Goal: Obtain resource: Download file/media

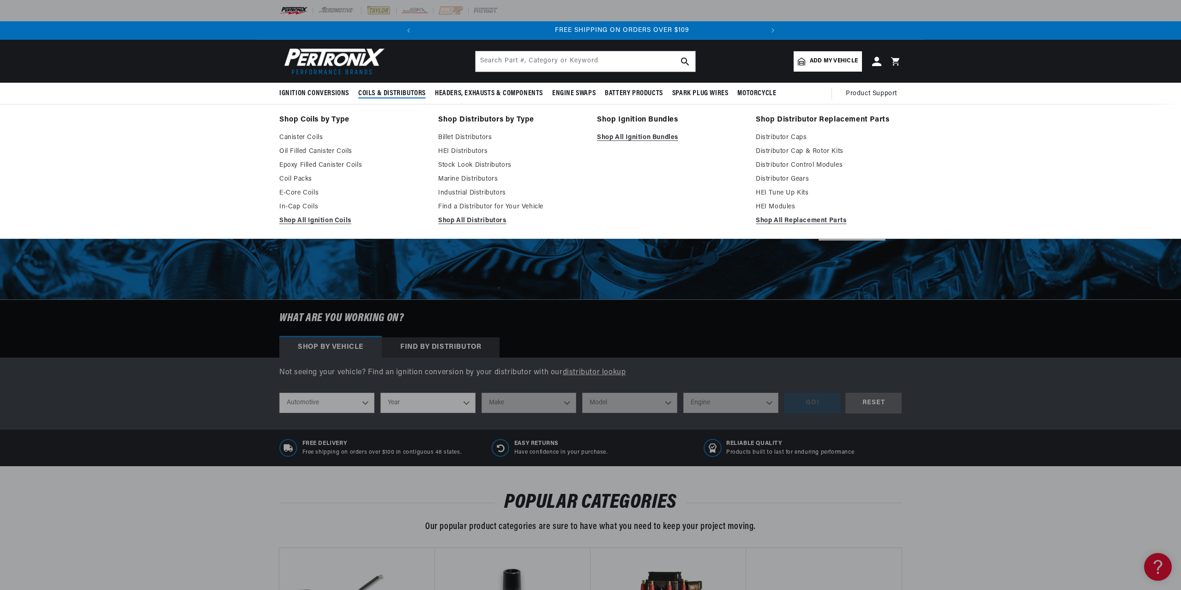
scroll to position [0, 345]
click at [388, 92] on span "Coils & Distributors" at bounding box center [391, 94] width 67 height 10
click at [475, 209] on link "Find a Distributor for Your Vehicle" at bounding box center [511, 206] width 146 height 11
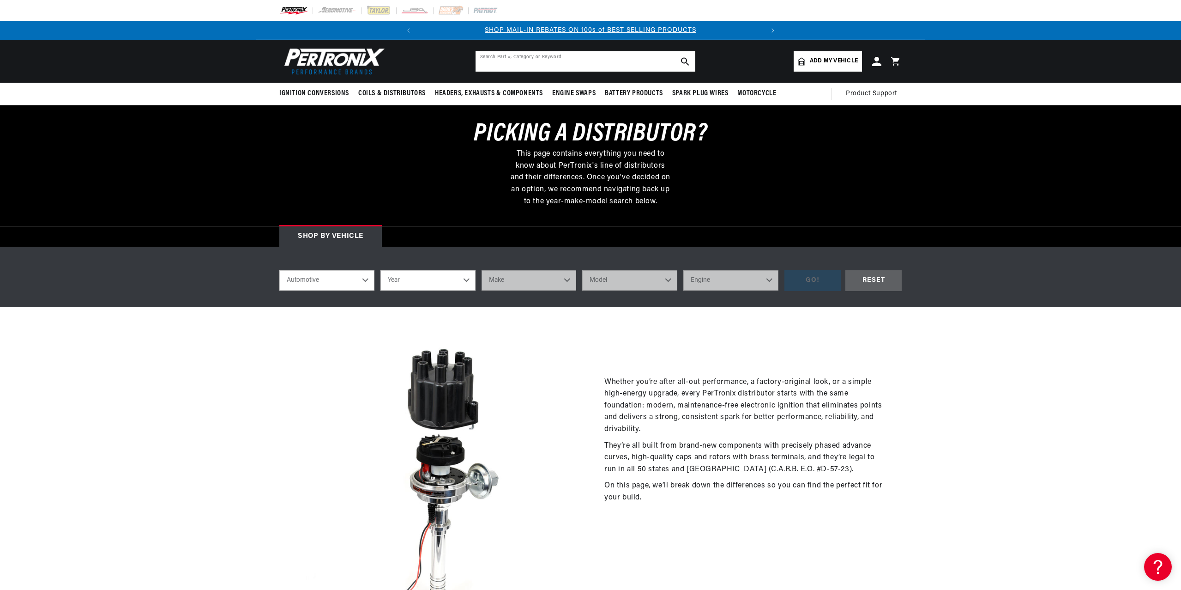
click at [604, 64] on input "text" at bounding box center [586, 61] width 220 height 20
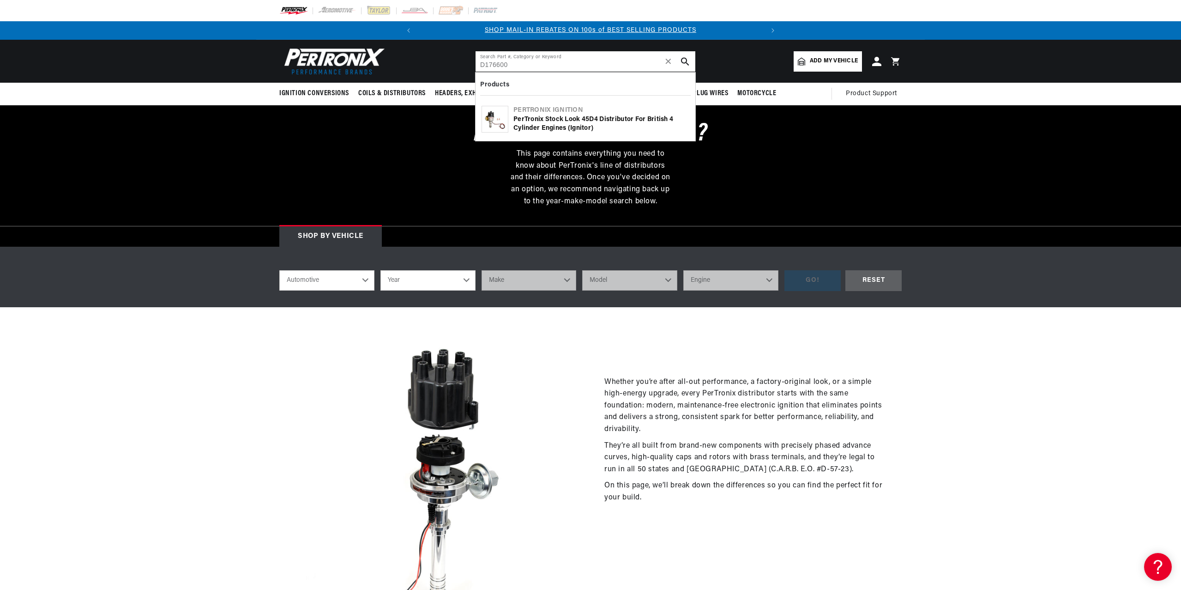
type input "D176600"
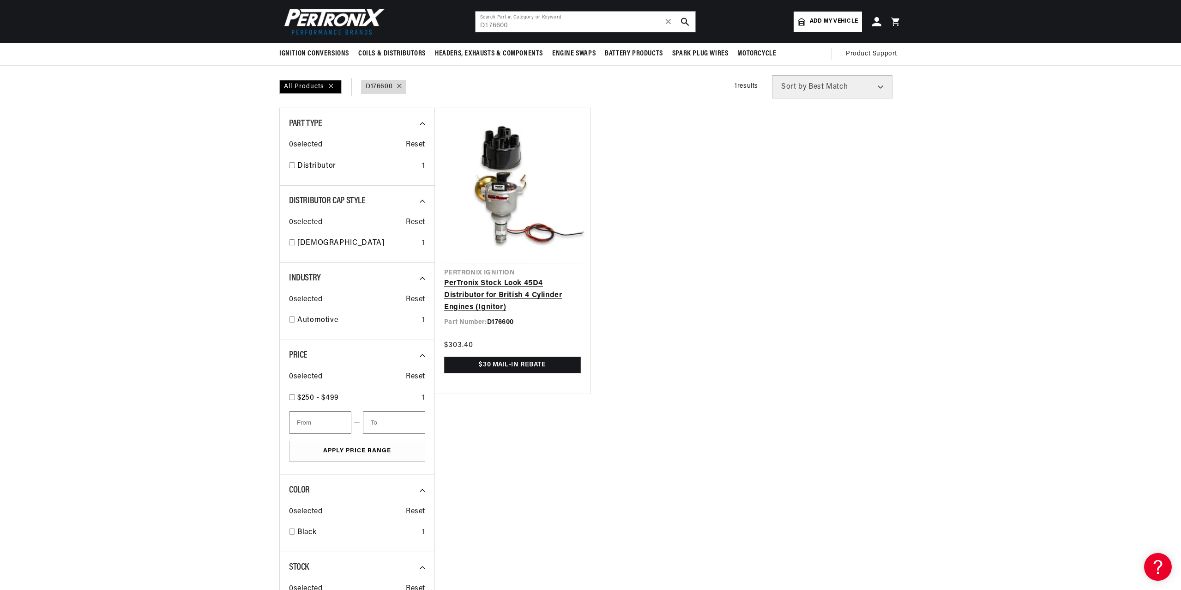
scroll to position [33, 0]
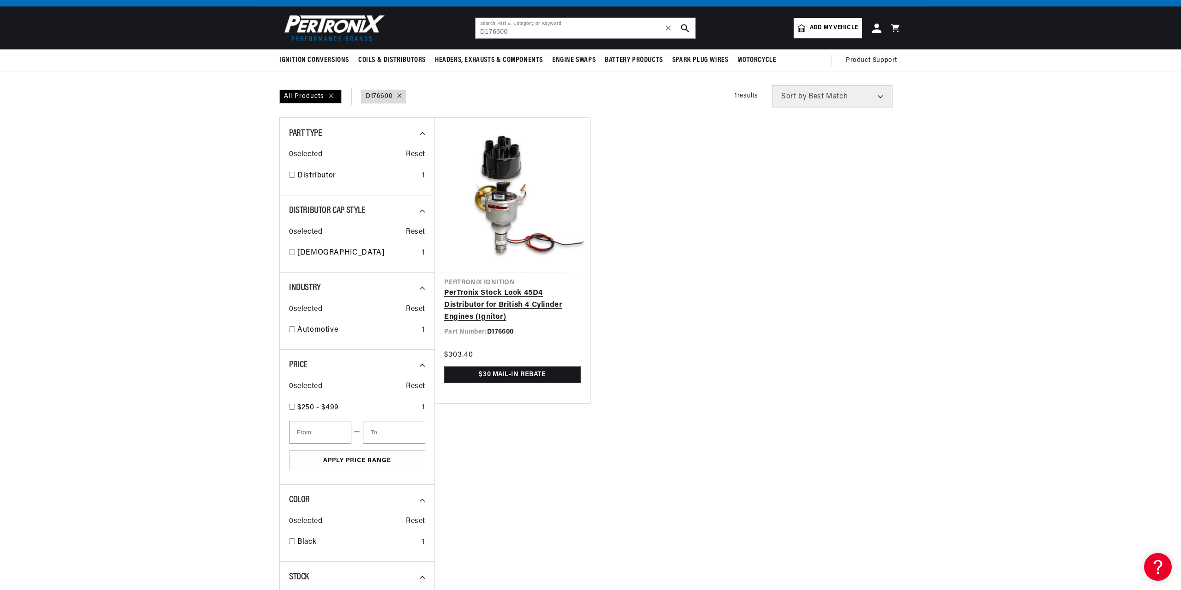
click at [533, 287] on link "PerTronix Stock Look 45D4 Distributor for British 4 Cylinder Engines (Ignitor)" at bounding box center [512, 305] width 137 height 36
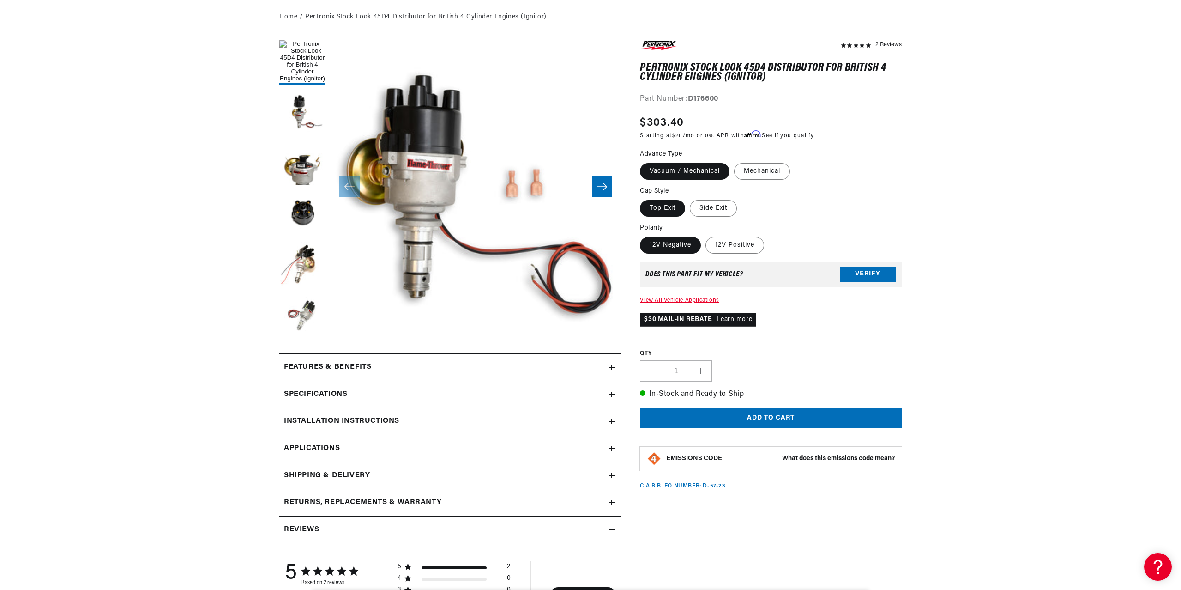
click at [738, 317] on link "Learn more" at bounding box center [735, 319] width 36 height 7
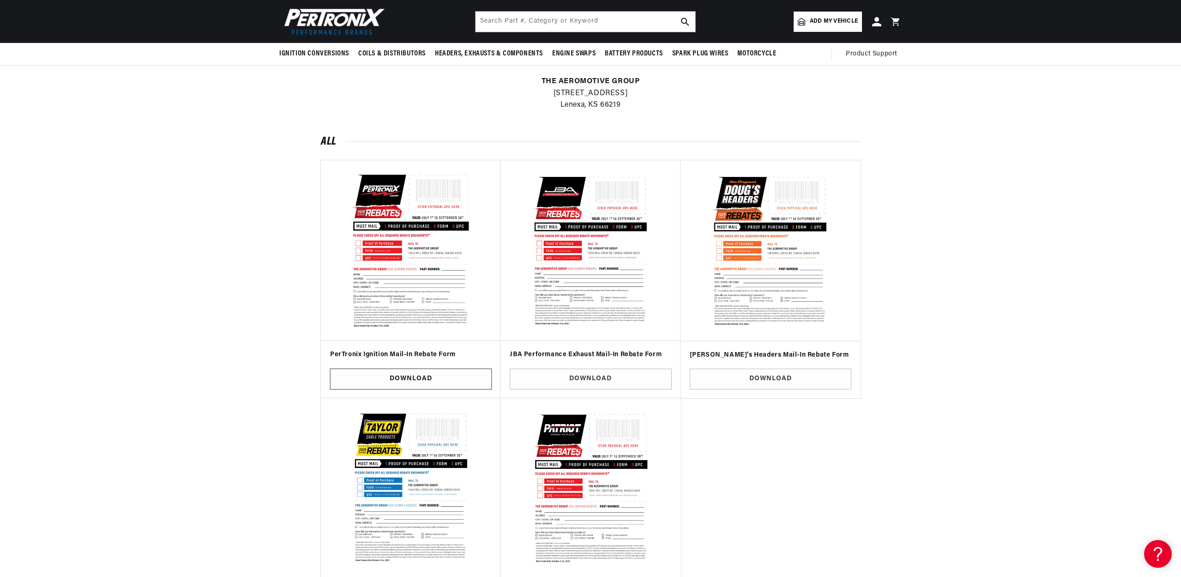
click at [421, 377] on link "Download" at bounding box center [411, 379] width 162 height 21
